Goal: Find specific page/section: Find specific page/section

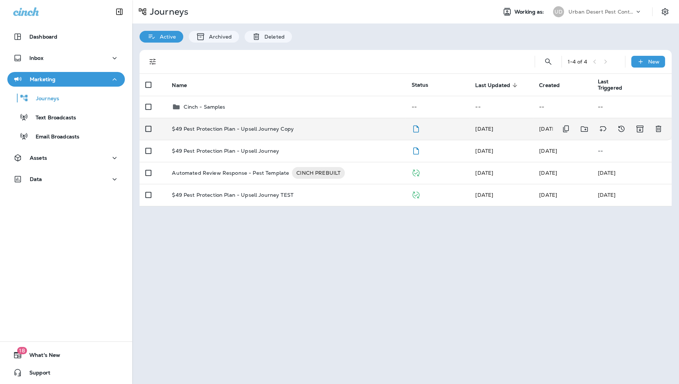
click at [324, 128] on div "$49 Pest Protection Plan - Upsell Journey Copy" at bounding box center [286, 129] width 228 height 6
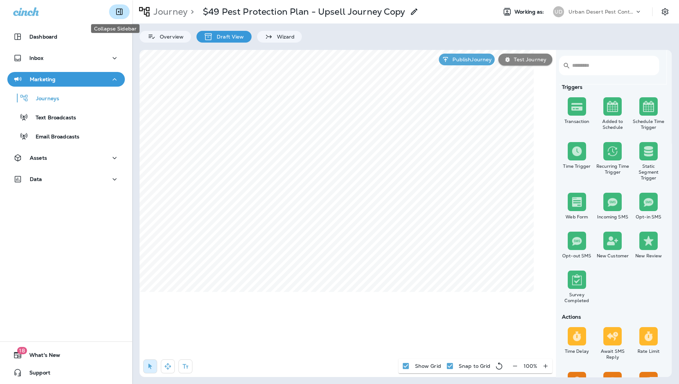
click at [122, 12] on button "Collapse Sidebar" at bounding box center [119, 11] width 21 height 15
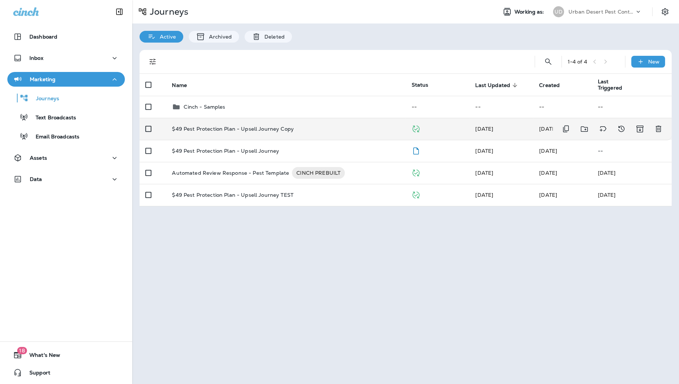
click at [314, 127] on div "$49 Pest Protection Plan - Upsell Journey Copy" at bounding box center [286, 129] width 228 height 6
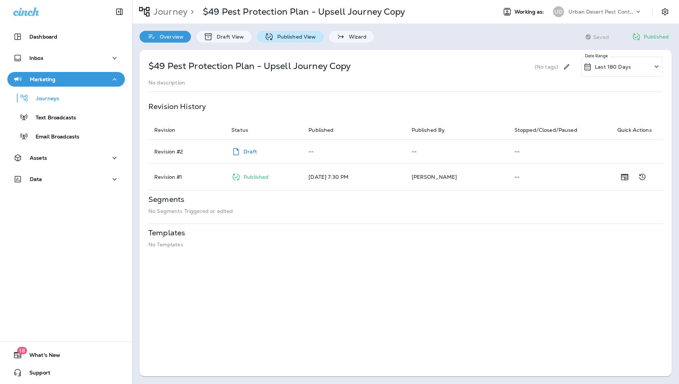
click at [286, 36] on p "Published View" at bounding box center [294, 37] width 43 height 6
